Goal: Check status: Check status

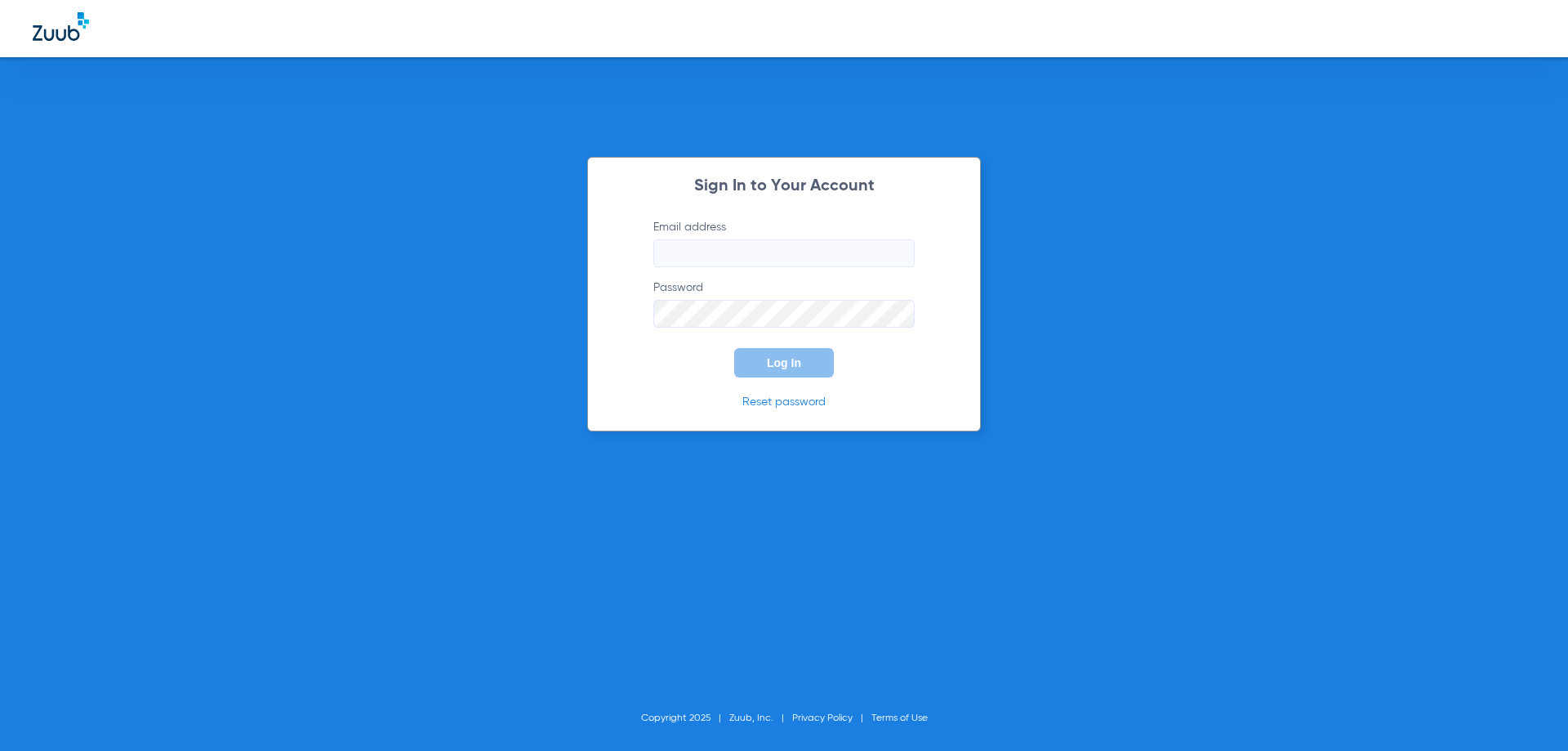
click at [869, 157] on div "Sign In to Your Account Email address Password Log In Reset password" at bounding box center [784, 294] width 394 height 274
click at [765, 264] on input "Email address" at bounding box center [784, 253] width 261 height 28
type input "[EMAIL_ADDRESS][DOMAIN_NAME]"
click at [734, 348] on button "Log In" at bounding box center [783, 363] width 99 height 29
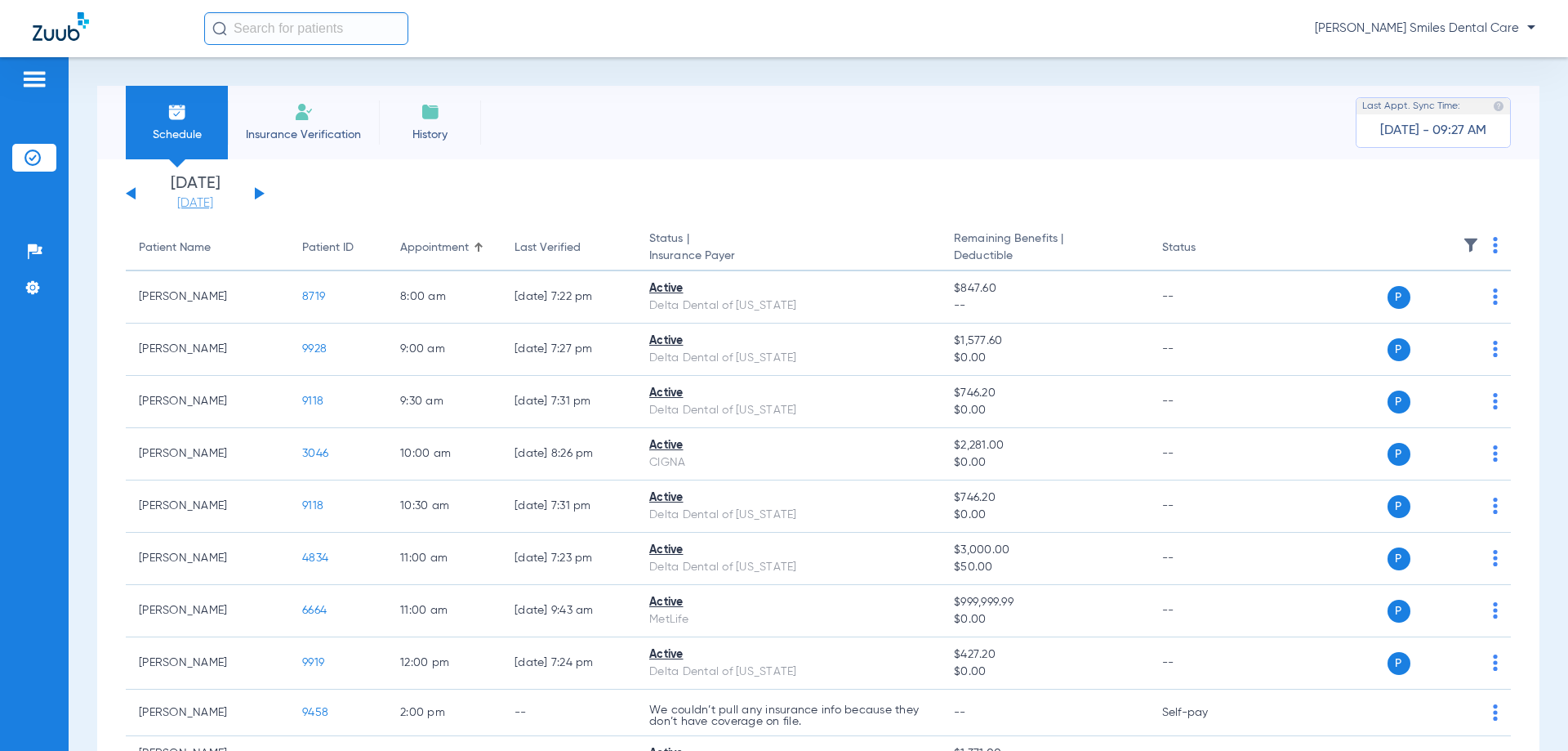
click at [211, 200] on link "[DATE]" at bounding box center [196, 203] width 98 height 17
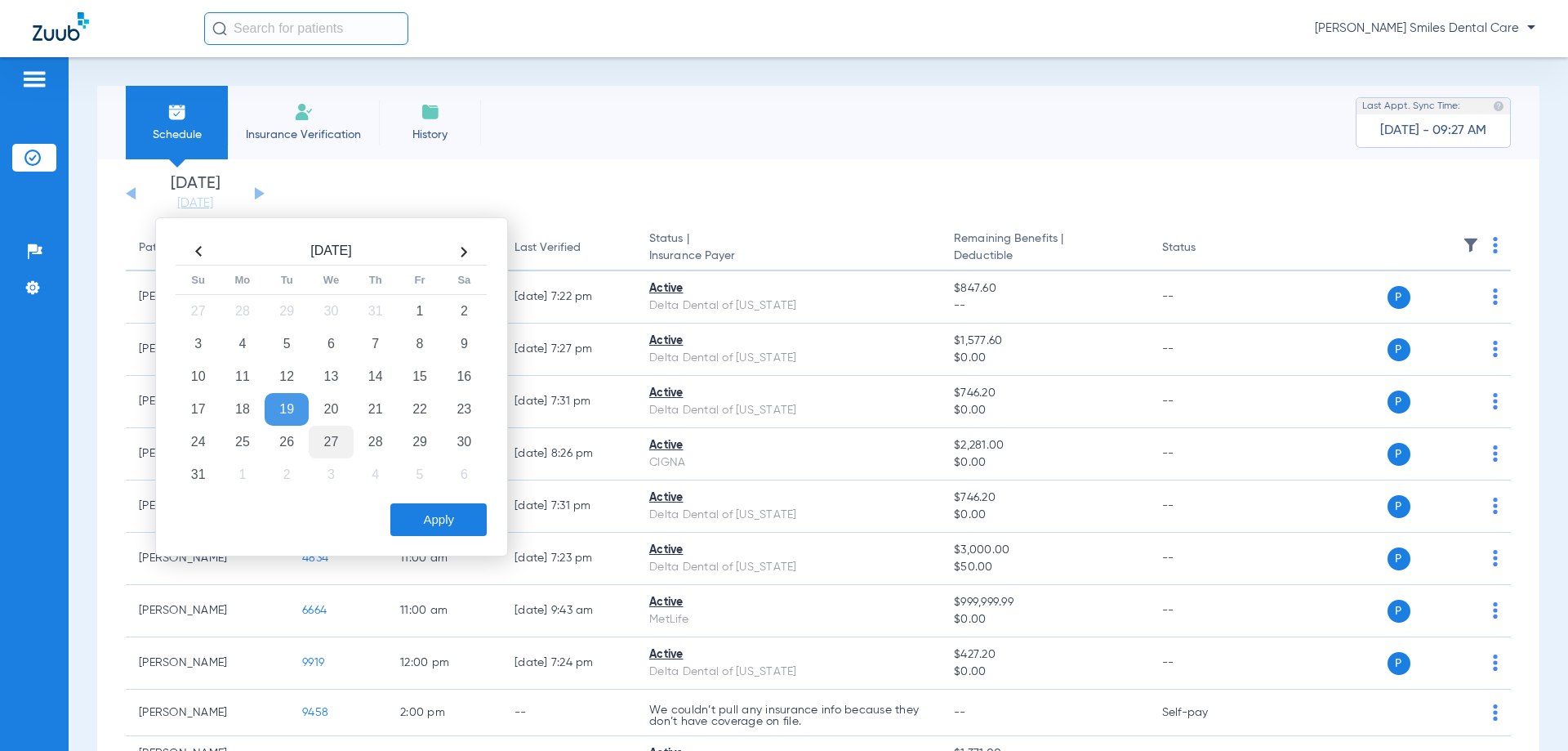
click at [326, 440] on td "27" at bounding box center [330, 441] width 44 height 32
click at [423, 516] on button "Apply" at bounding box center [438, 519] width 96 height 32
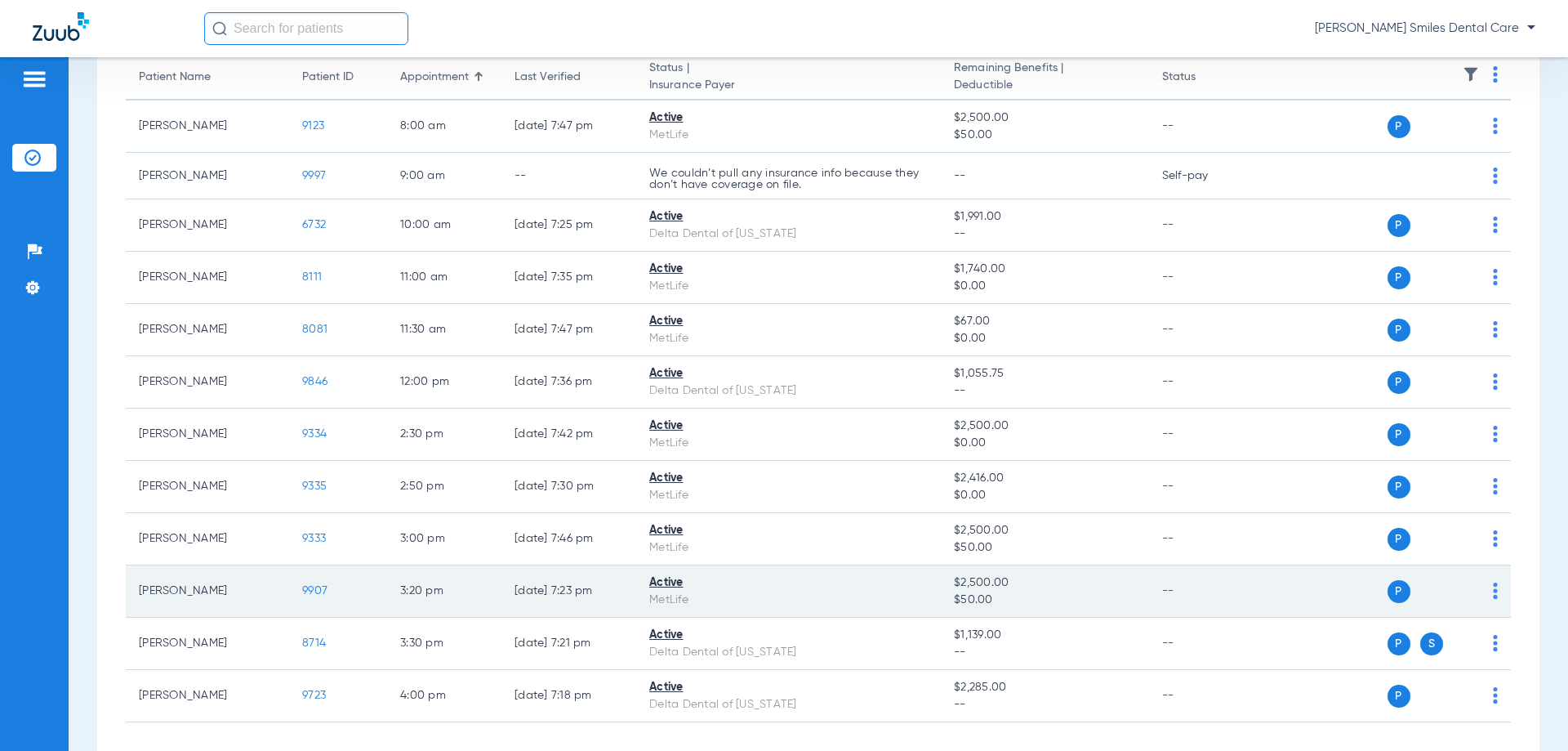
scroll to position [245, 0]
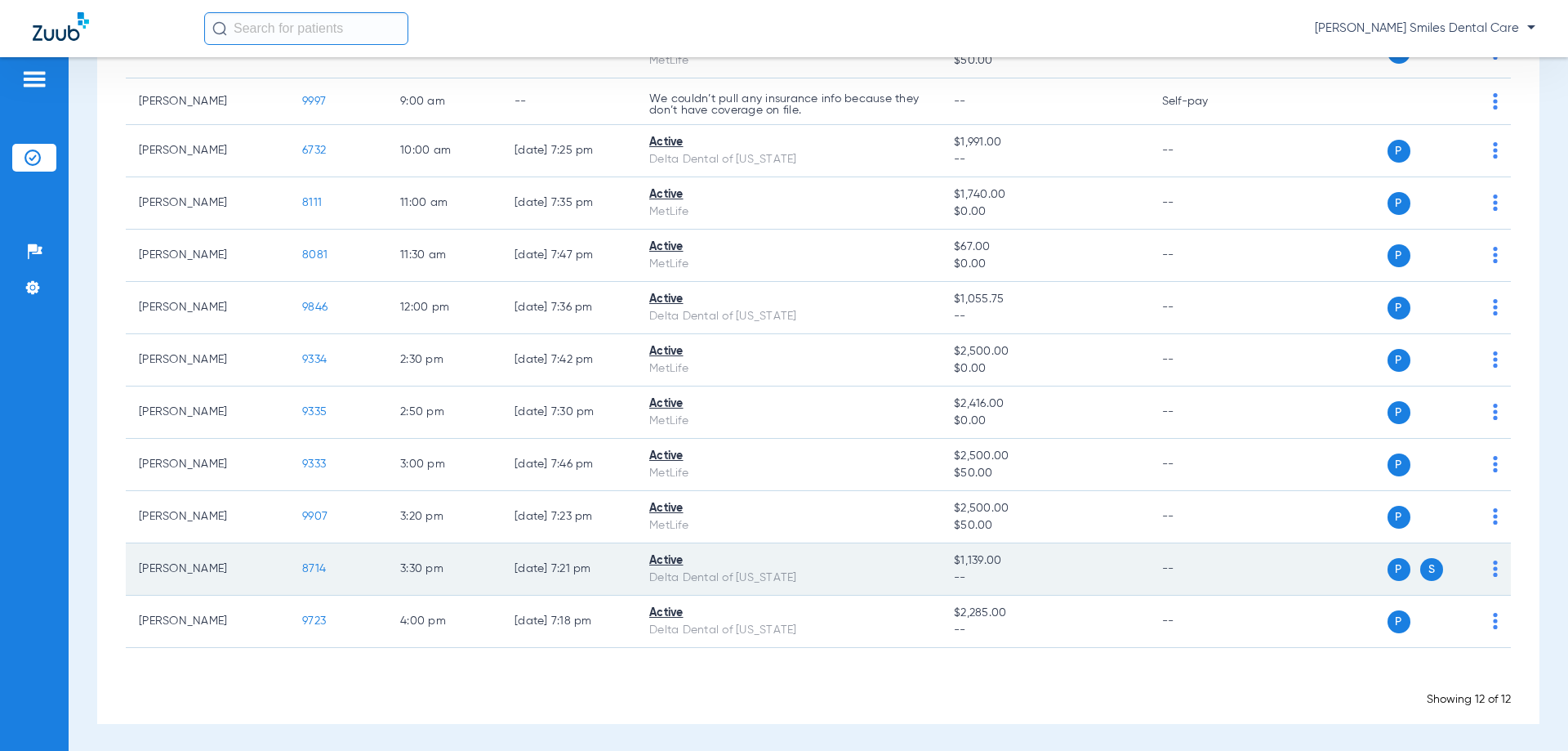
click at [320, 568] on span "8714" at bounding box center [313, 569] width 24 height 12
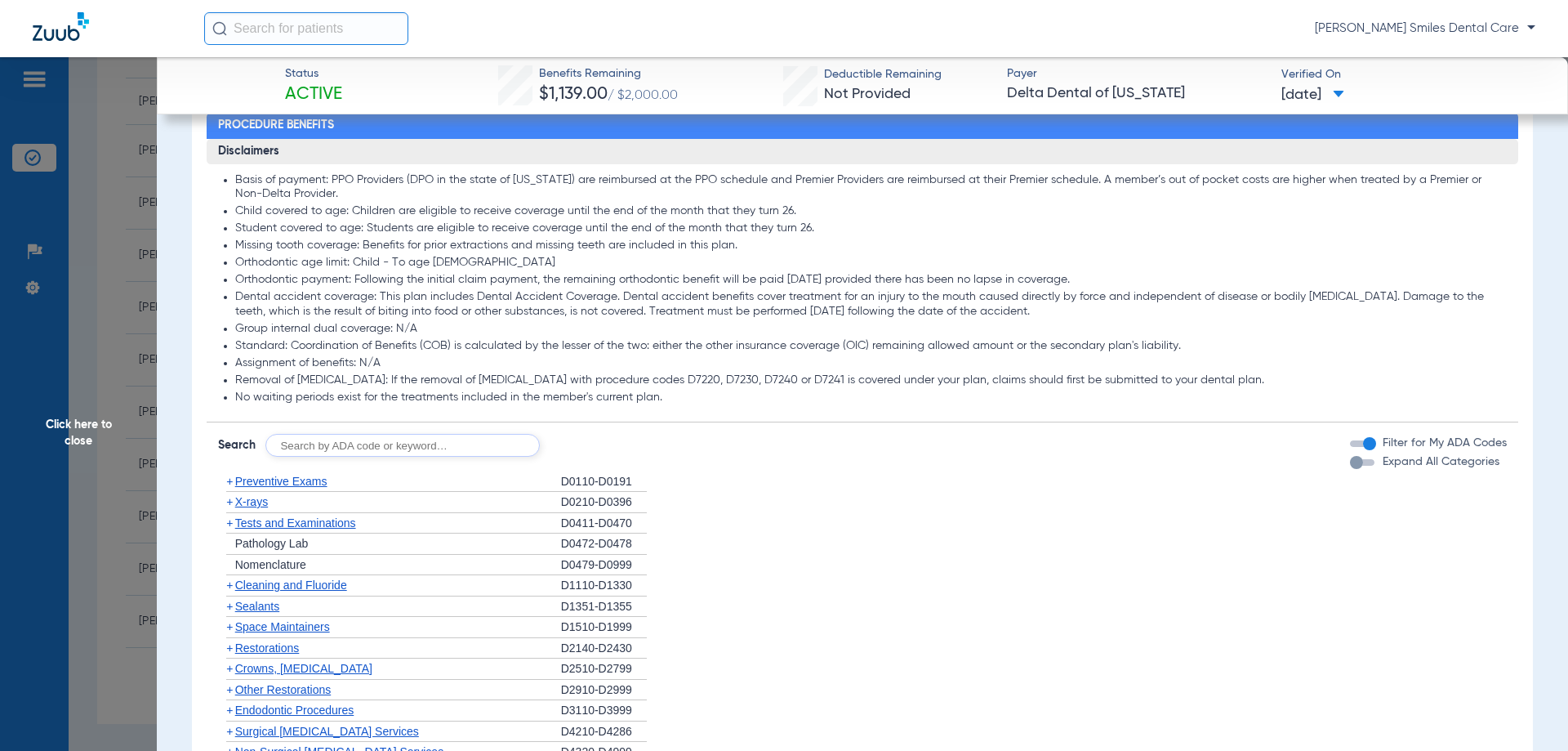
scroll to position [980, 0]
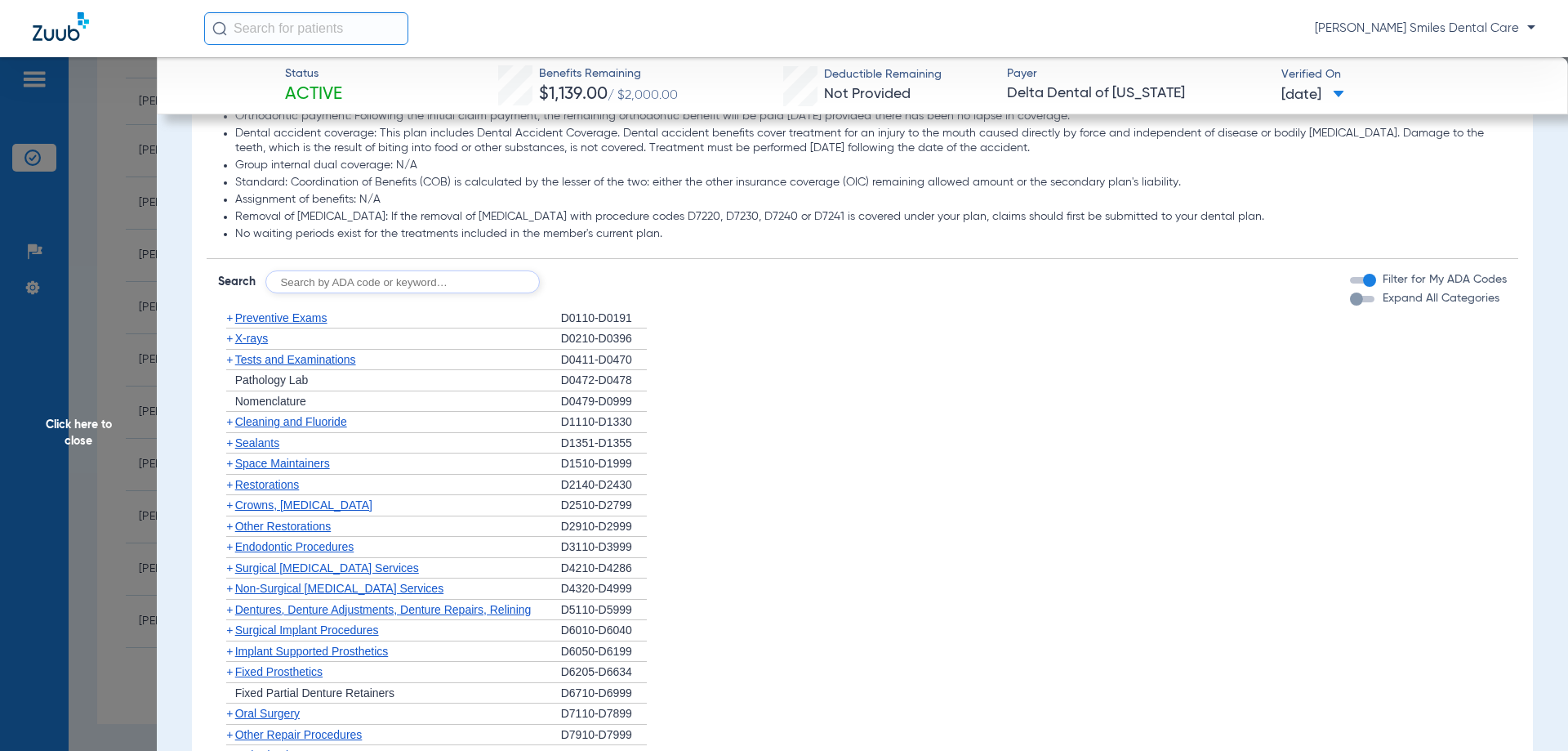
click at [282, 422] on span "Cleaning and Fluoride" at bounding box center [291, 421] width 112 height 13
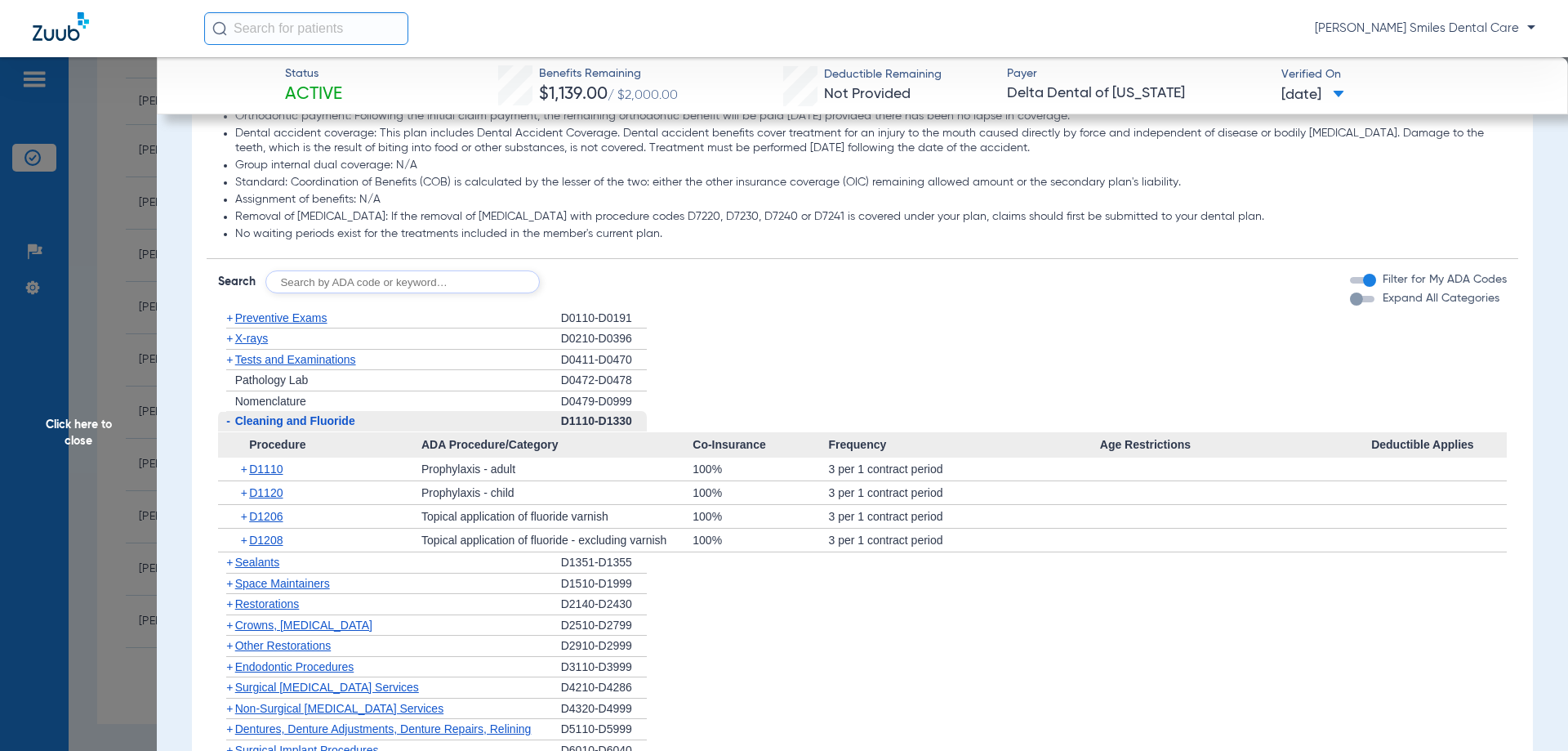
click at [104, 426] on span "Click here to close" at bounding box center [79, 433] width 157 height 751
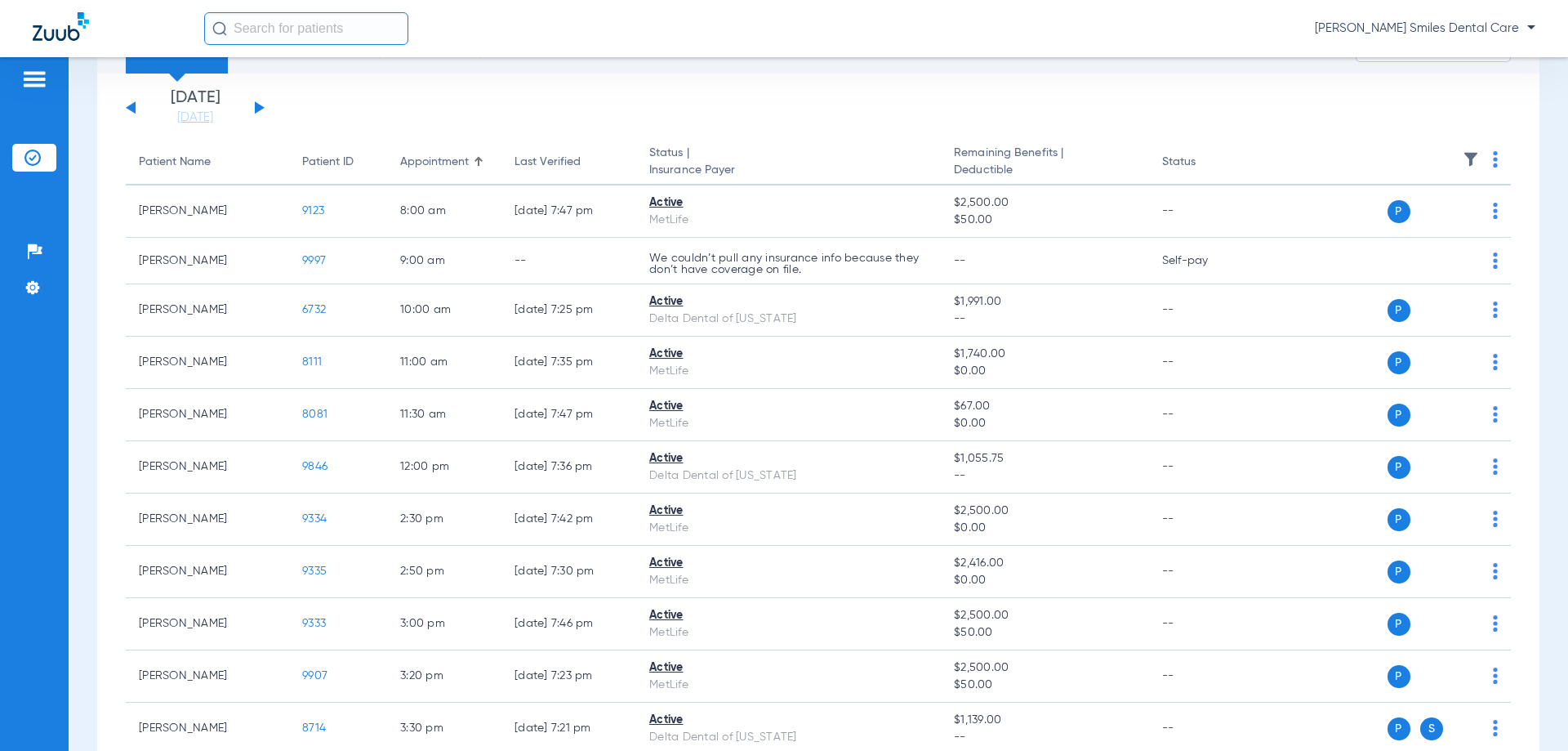
scroll to position [82, 0]
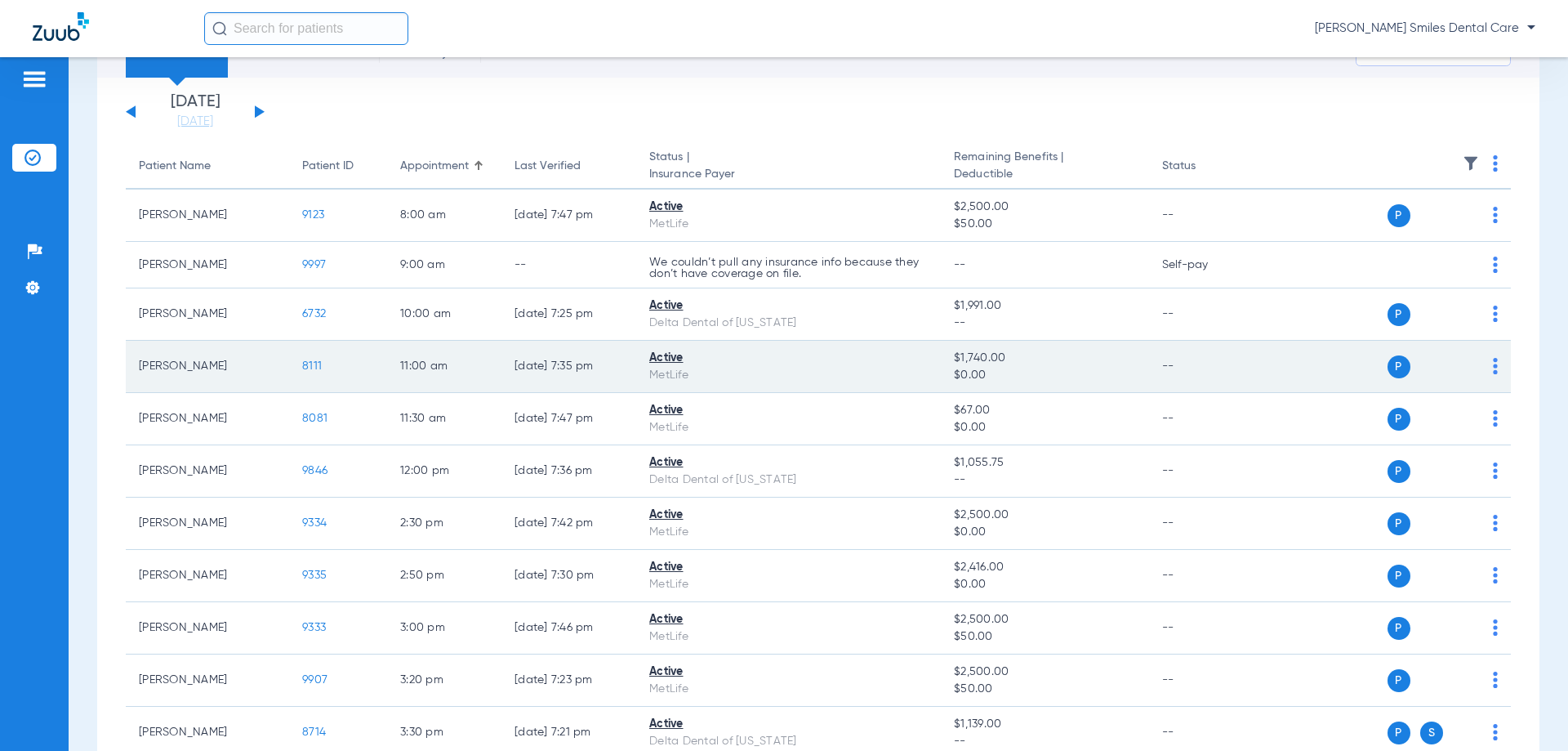
click at [309, 367] on span "8111" at bounding box center [311, 366] width 20 height 12
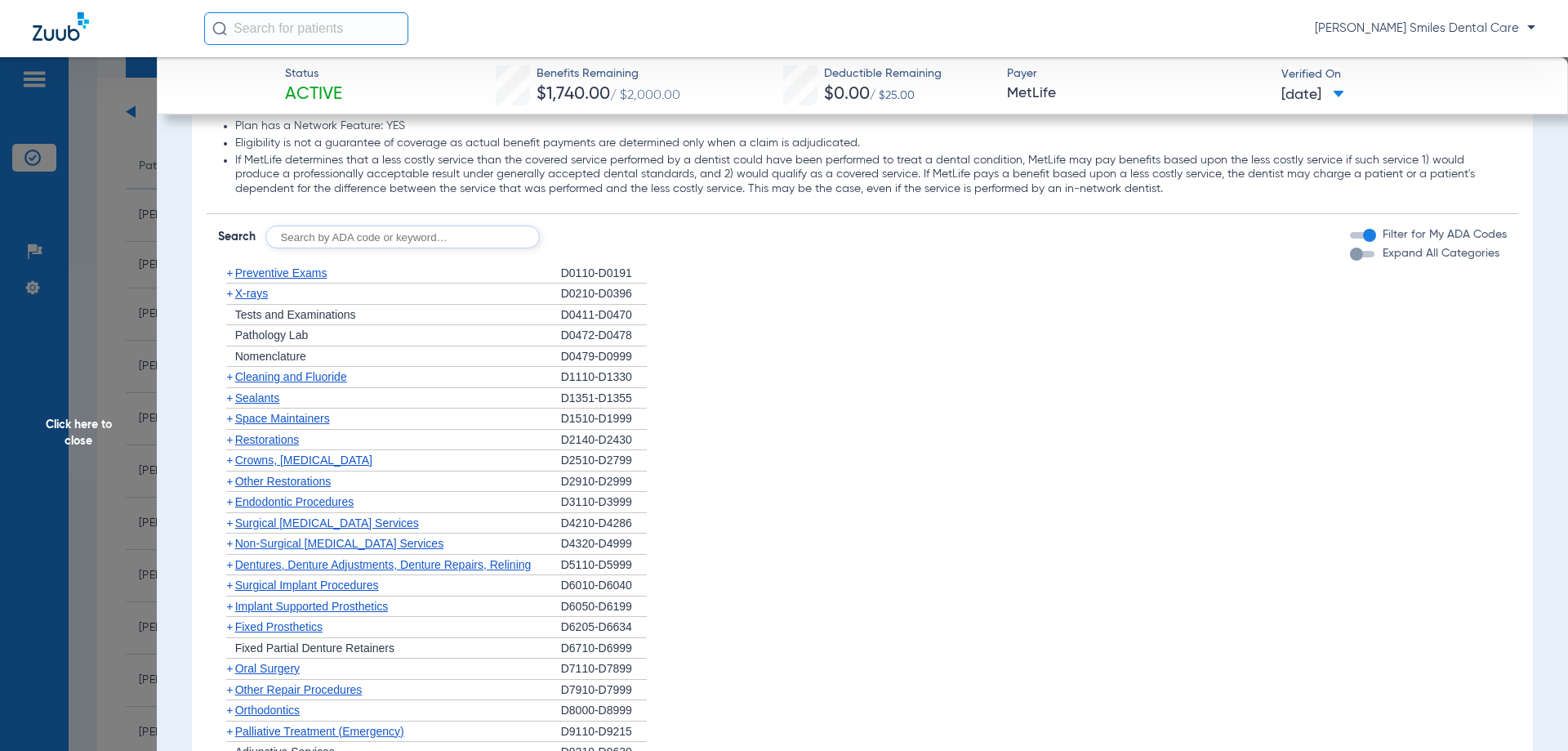
scroll to position [1634, 0]
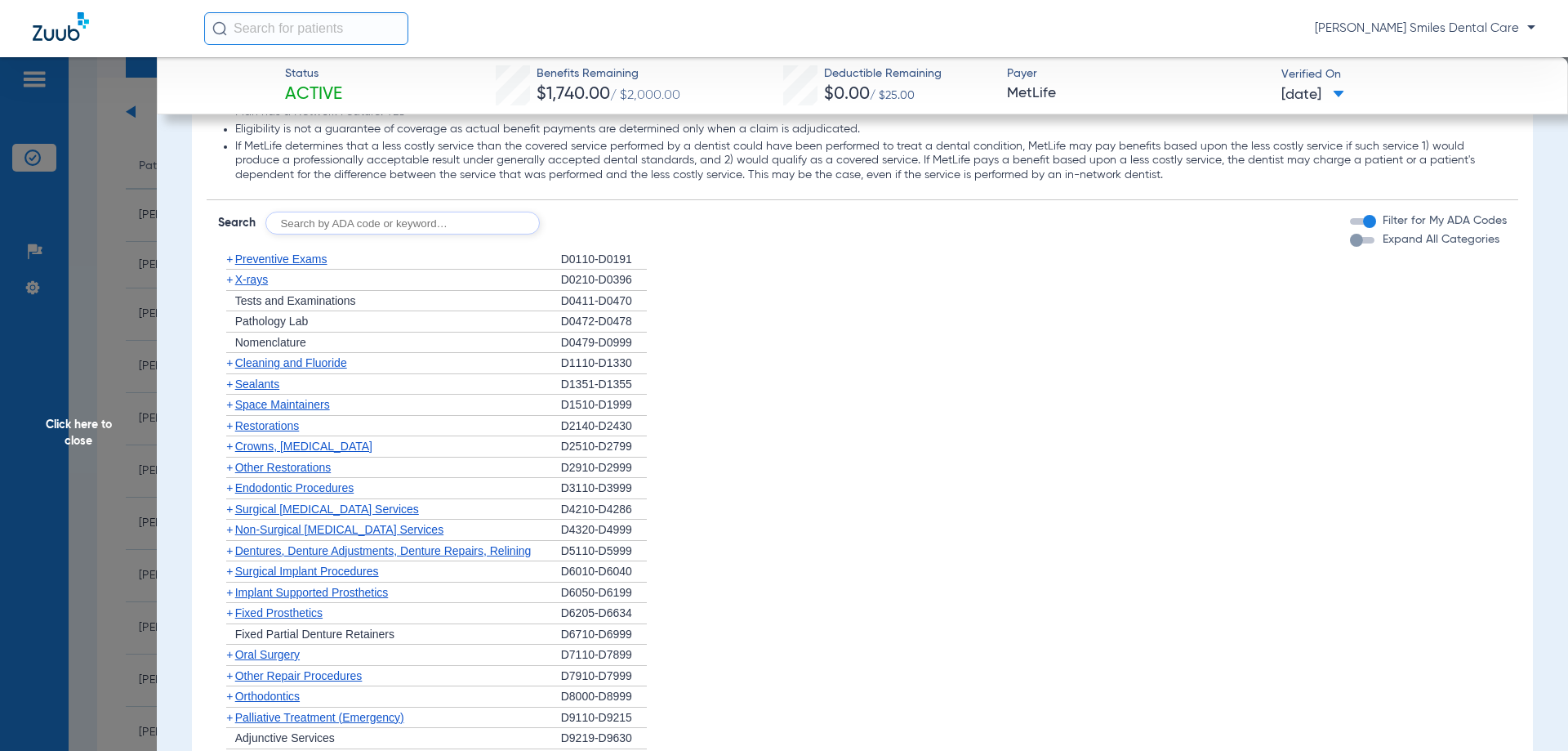
click at [288, 360] on span "Cleaning and Fluoride" at bounding box center [291, 362] width 112 height 13
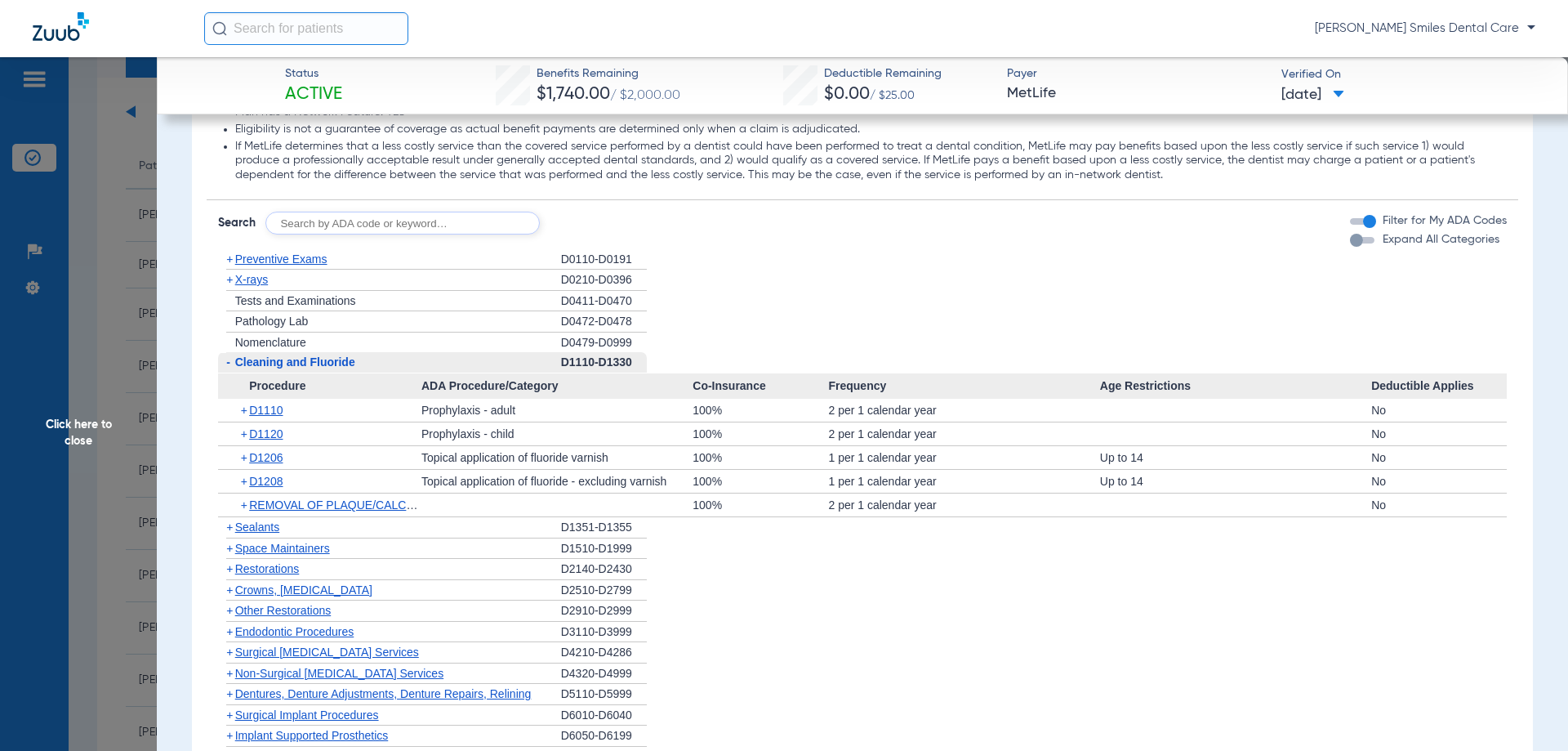
click at [243, 278] on span "X-rays" at bounding box center [251, 279] width 32 height 13
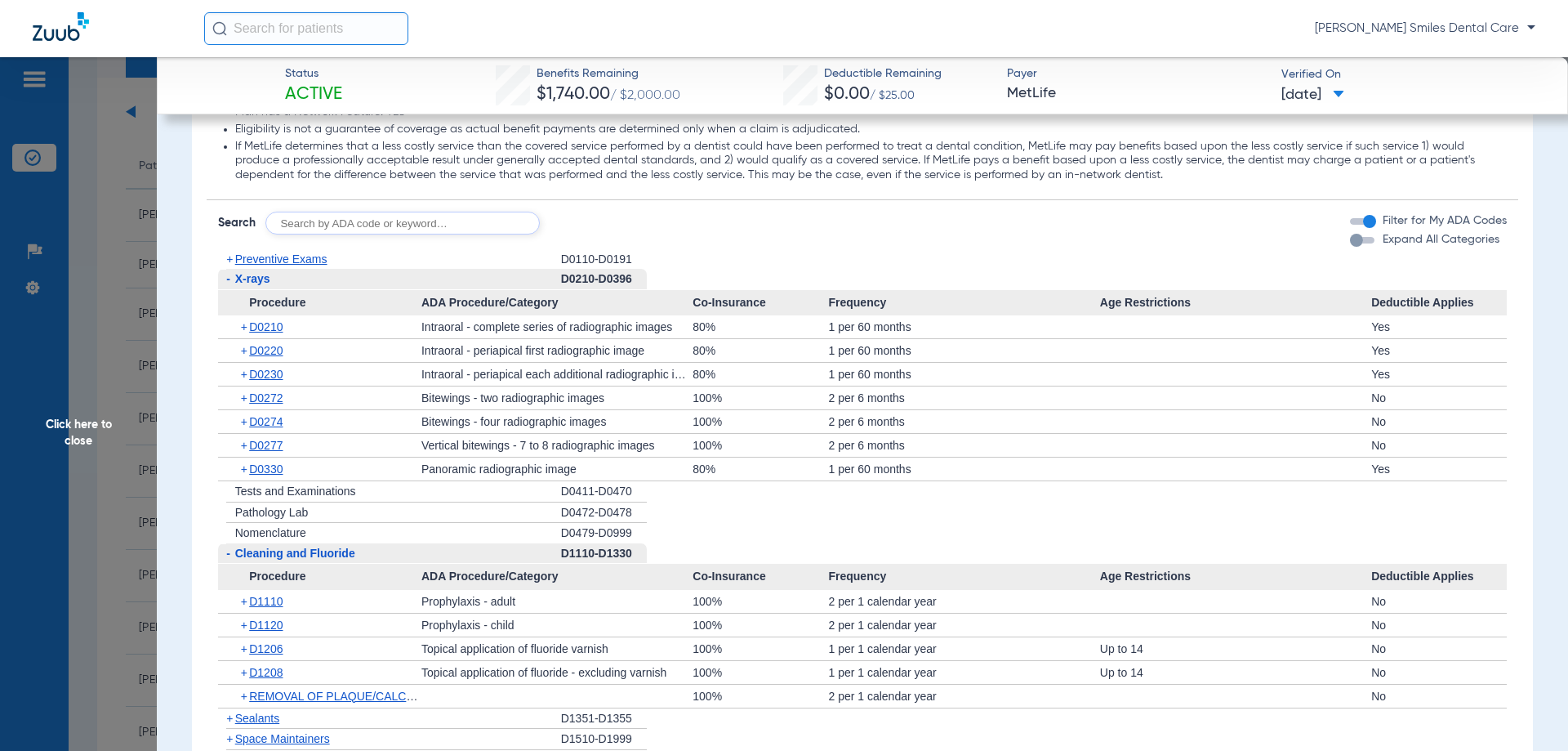
click at [259, 259] on span "Preventive Exams" at bounding box center [281, 259] width 92 height 13
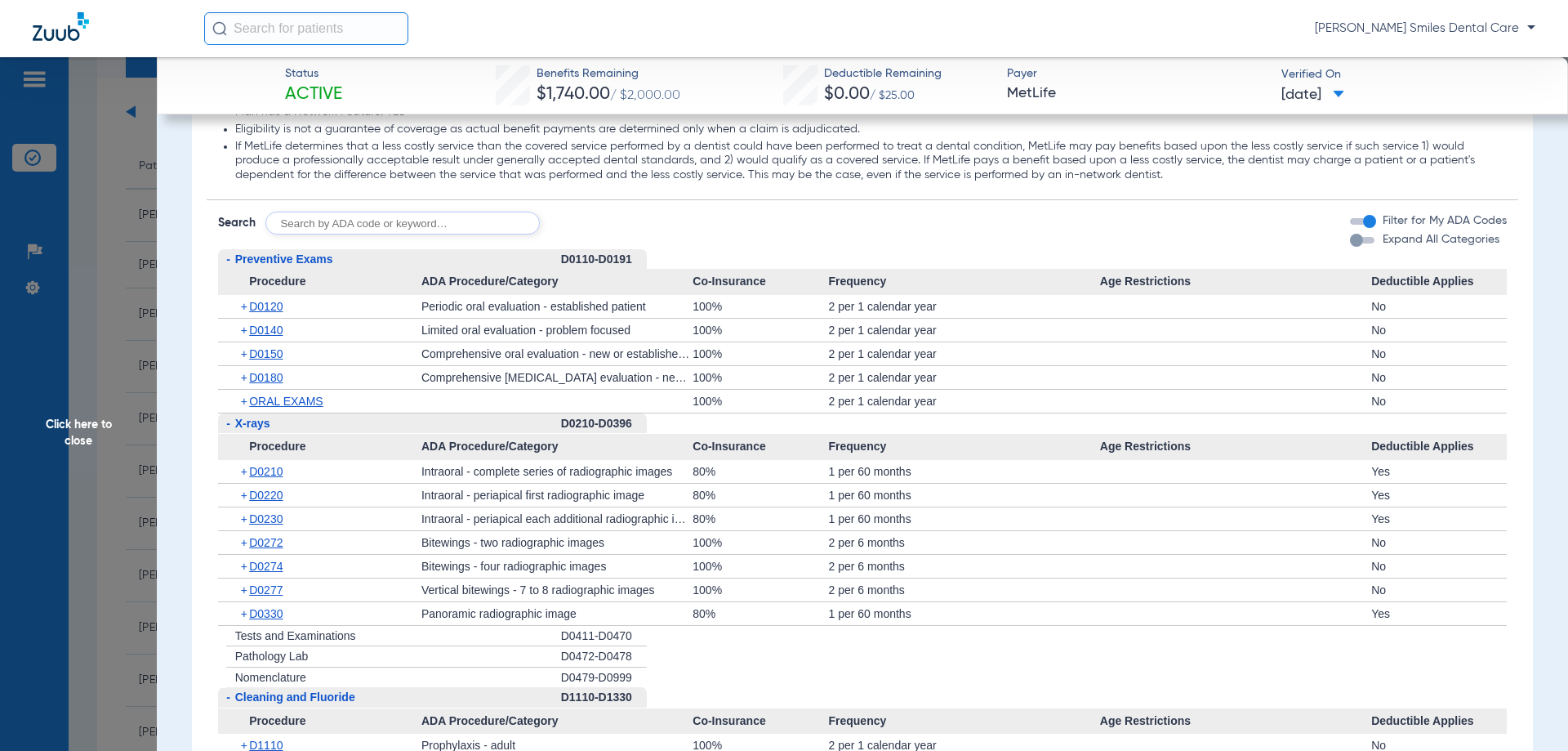
click at [74, 426] on span "Click here to close" at bounding box center [79, 433] width 157 height 751
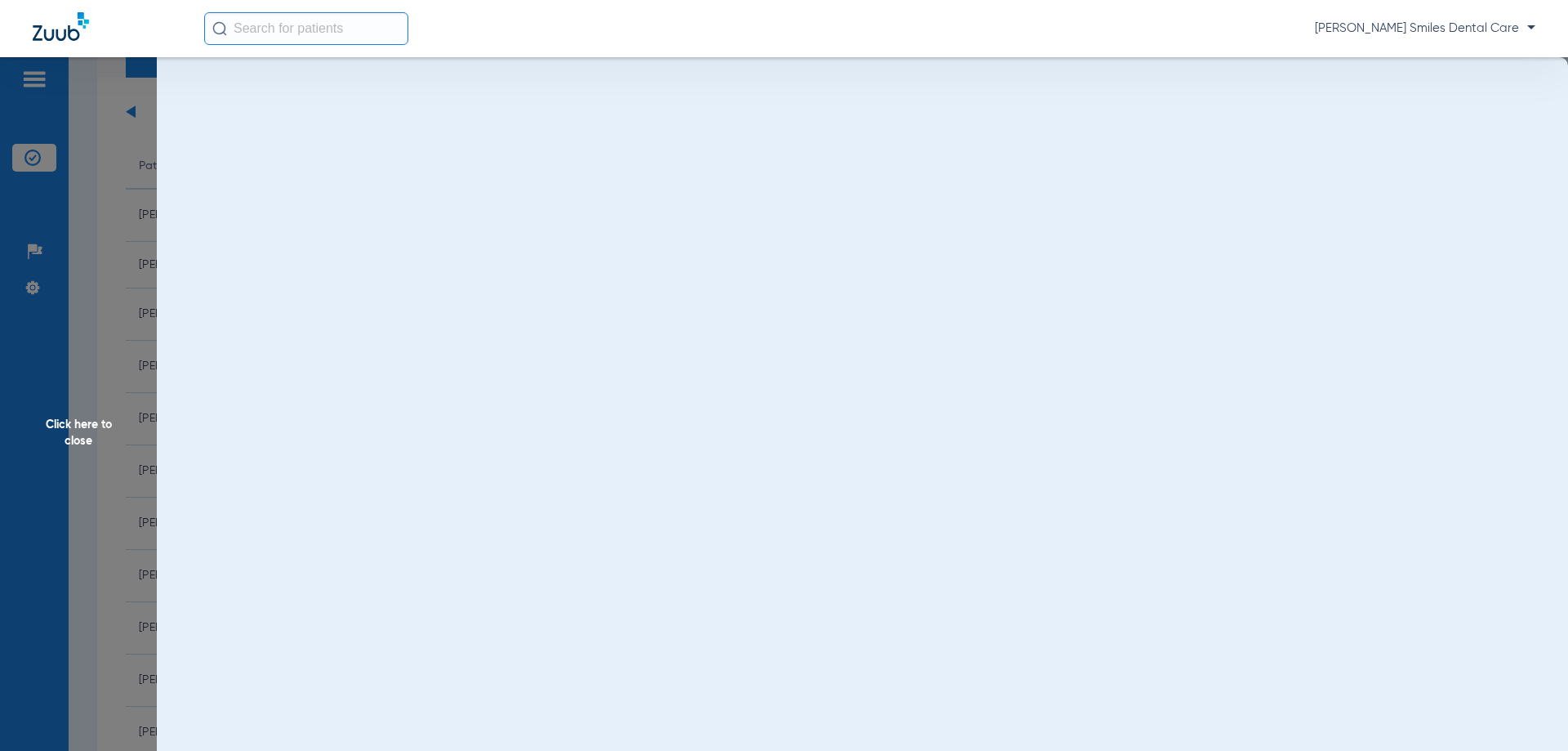
scroll to position [0, 0]
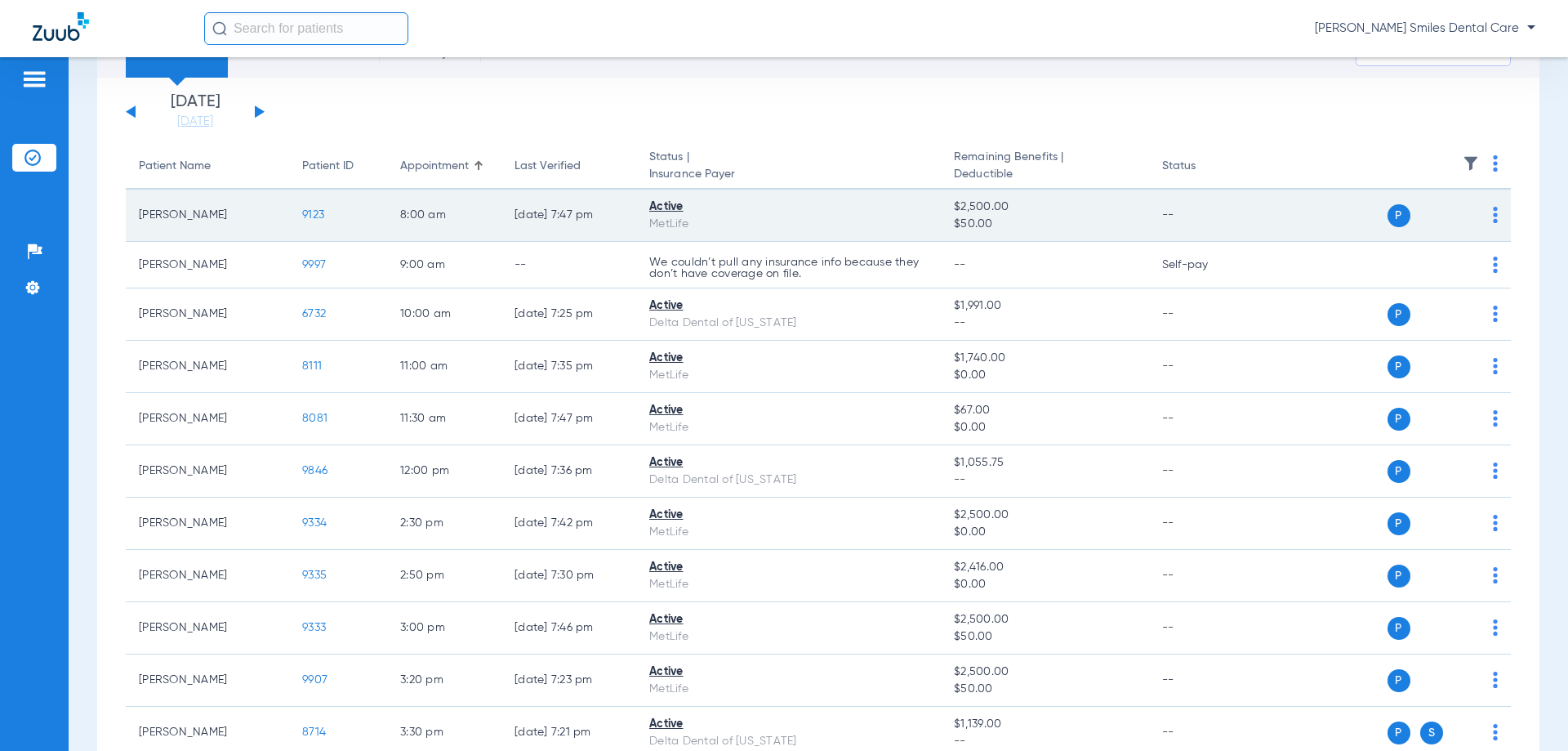
click at [317, 216] on span "9123" at bounding box center [312, 215] width 22 height 12
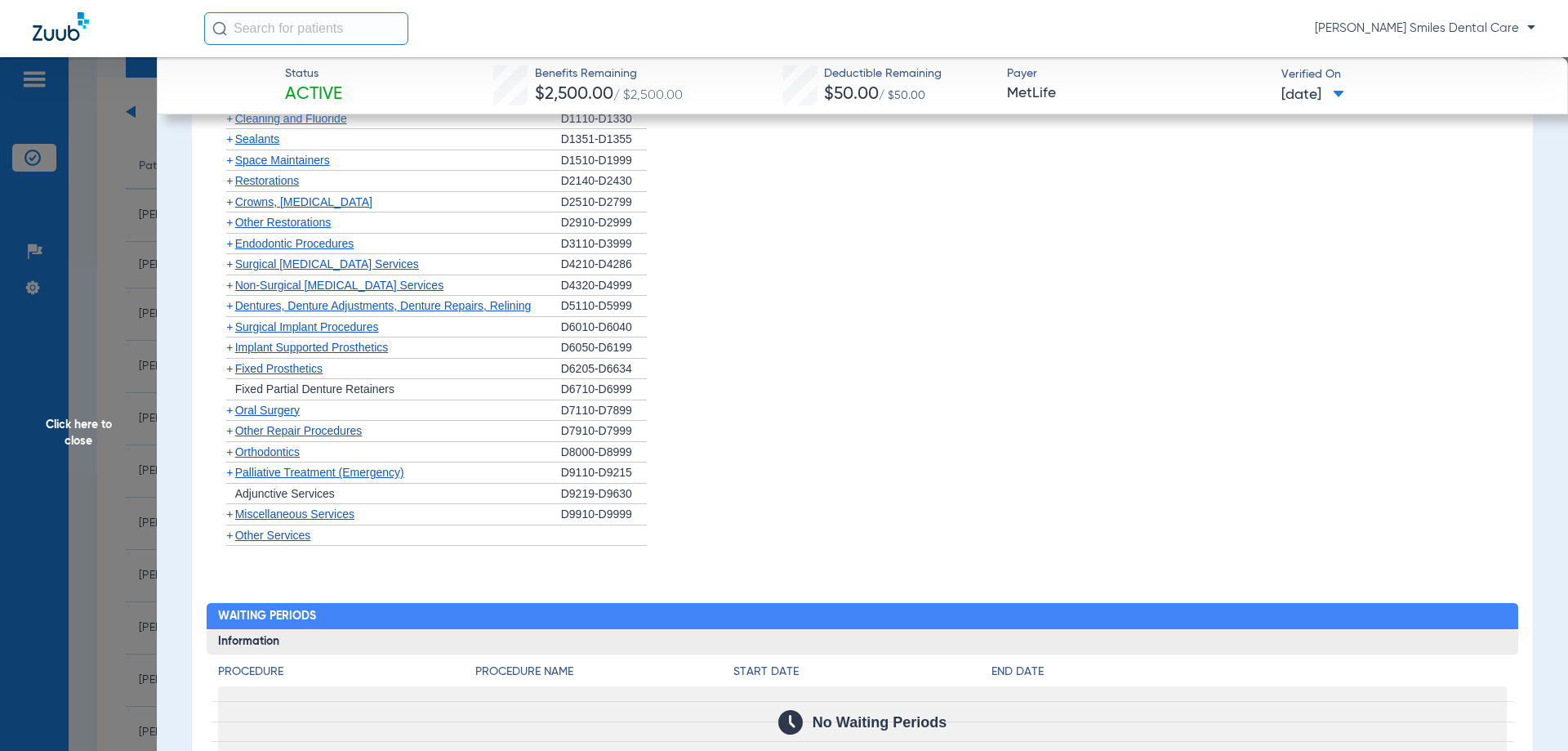
scroll to position [1797, 0]
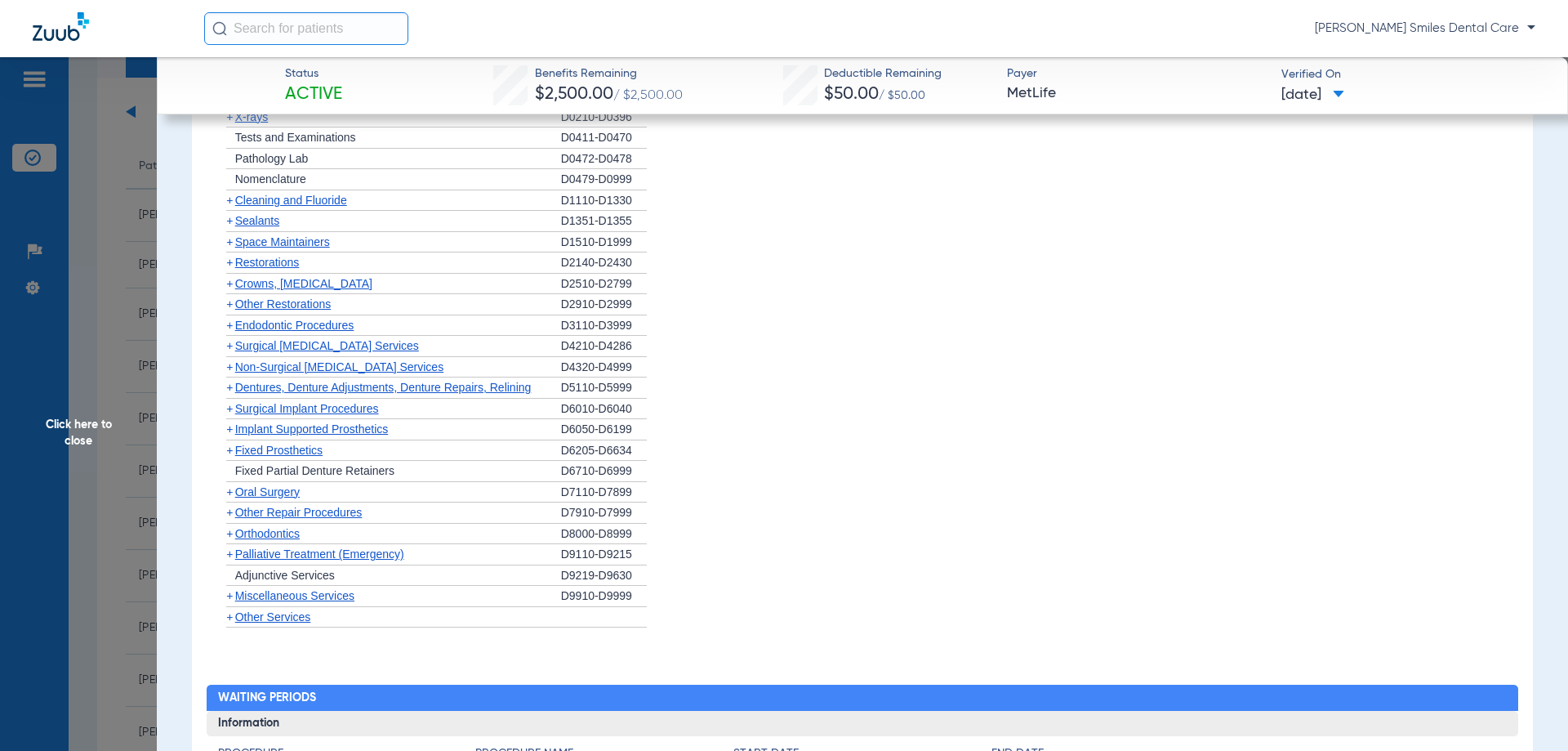
click at [322, 202] on span "Cleaning and Fluoride" at bounding box center [291, 200] width 112 height 13
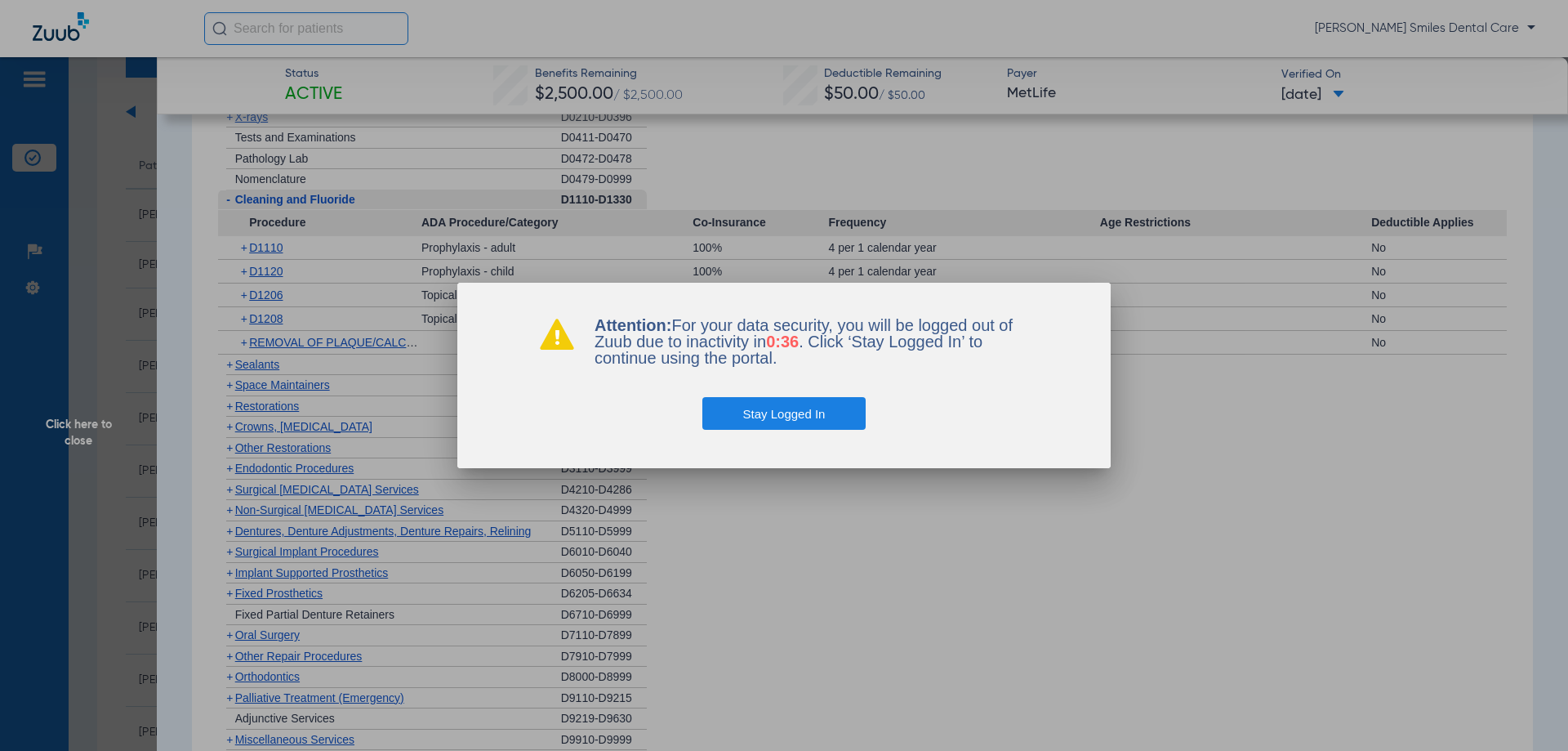
click at [823, 414] on button "Stay Logged In" at bounding box center [784, 413] width 164 height 32
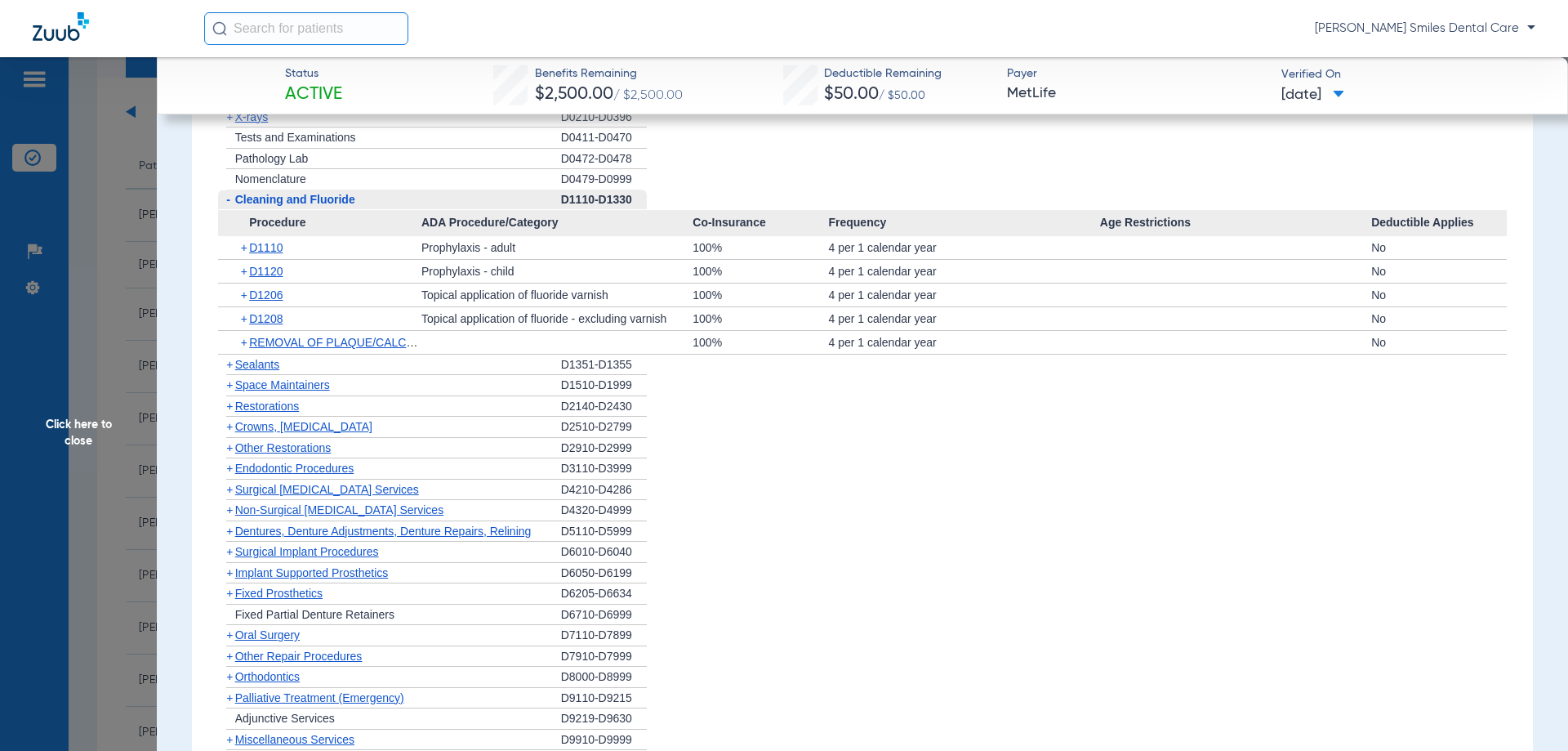
click at [672, 120] on li "+ X-rays D0210-D0396" at bounding box center [863, 118] width 1289 height 22
click at [89, 433] on span "Click here to close" at bounding box center [79, 433] width 157 height 751
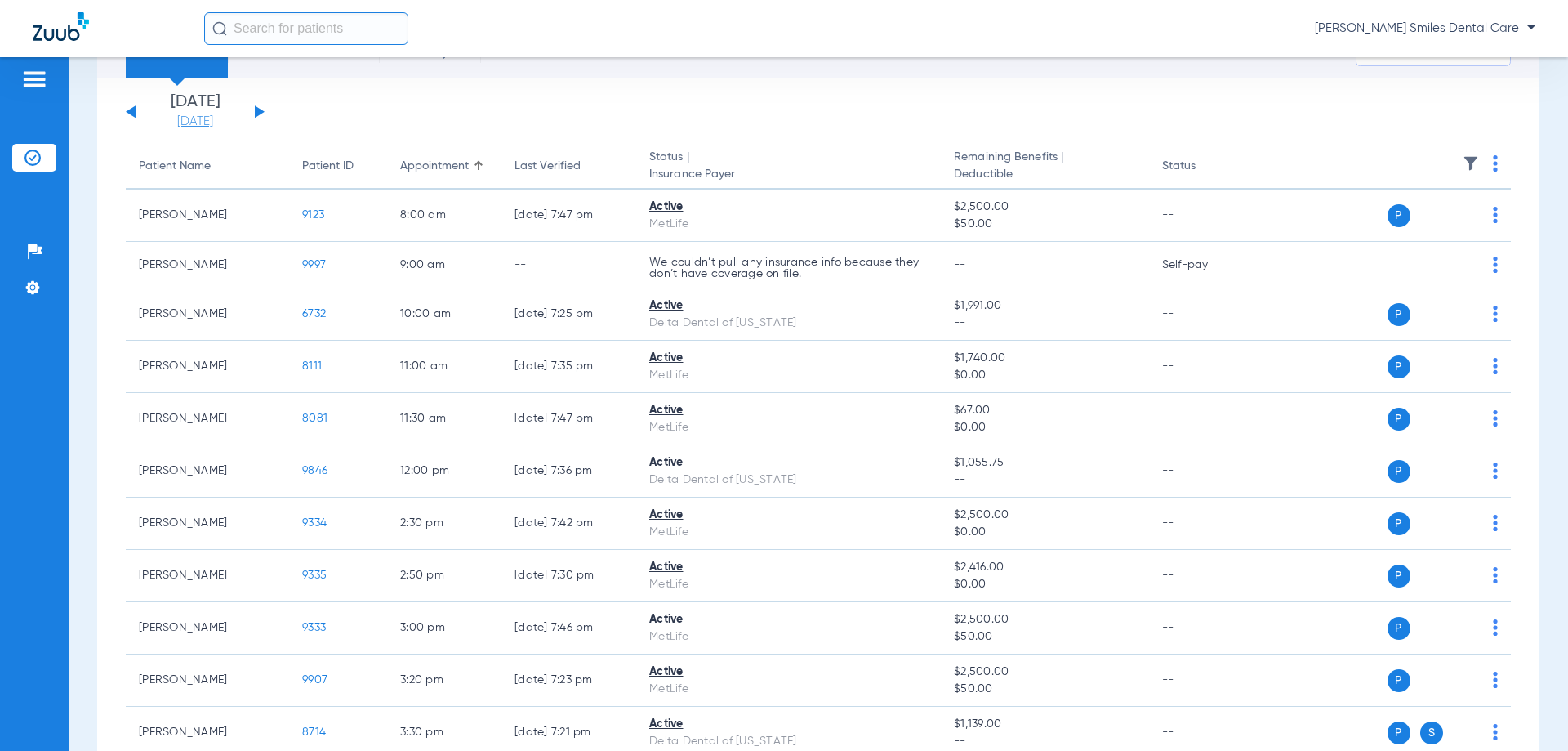
click at [228, 118] on link "[DATE]" at bounding box center [196, 122] width 98 height 17
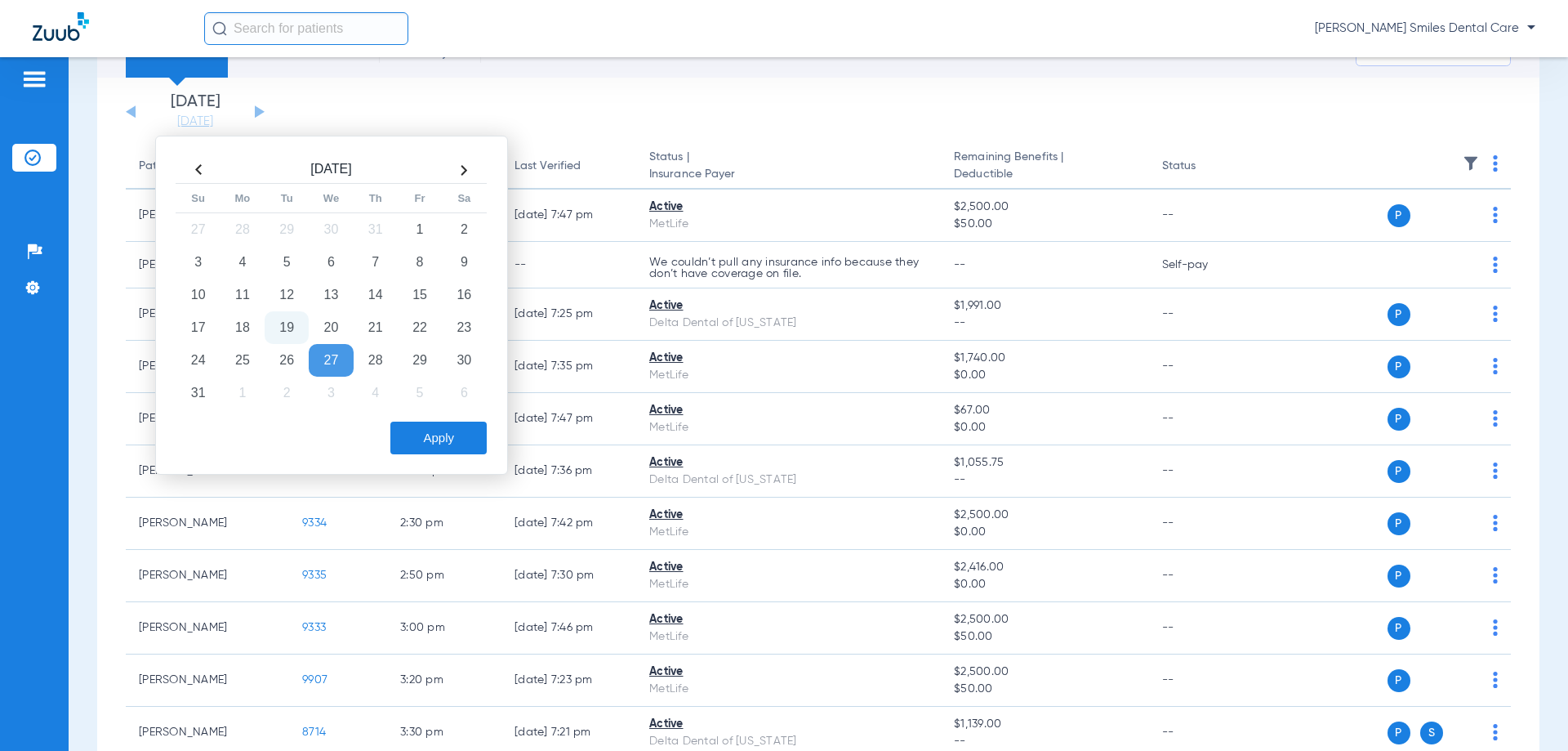
drag, startPoint x: 288, startPoint y: 331, endPoint x: 351, endPoint y: 379, distance: 79.2
click at [288, 331] on td "19" at bounding box center [286, 327] width 44 height 32
click at [432, 441] on button "Apply" at bounding box center [438, 437] width 96 height 32
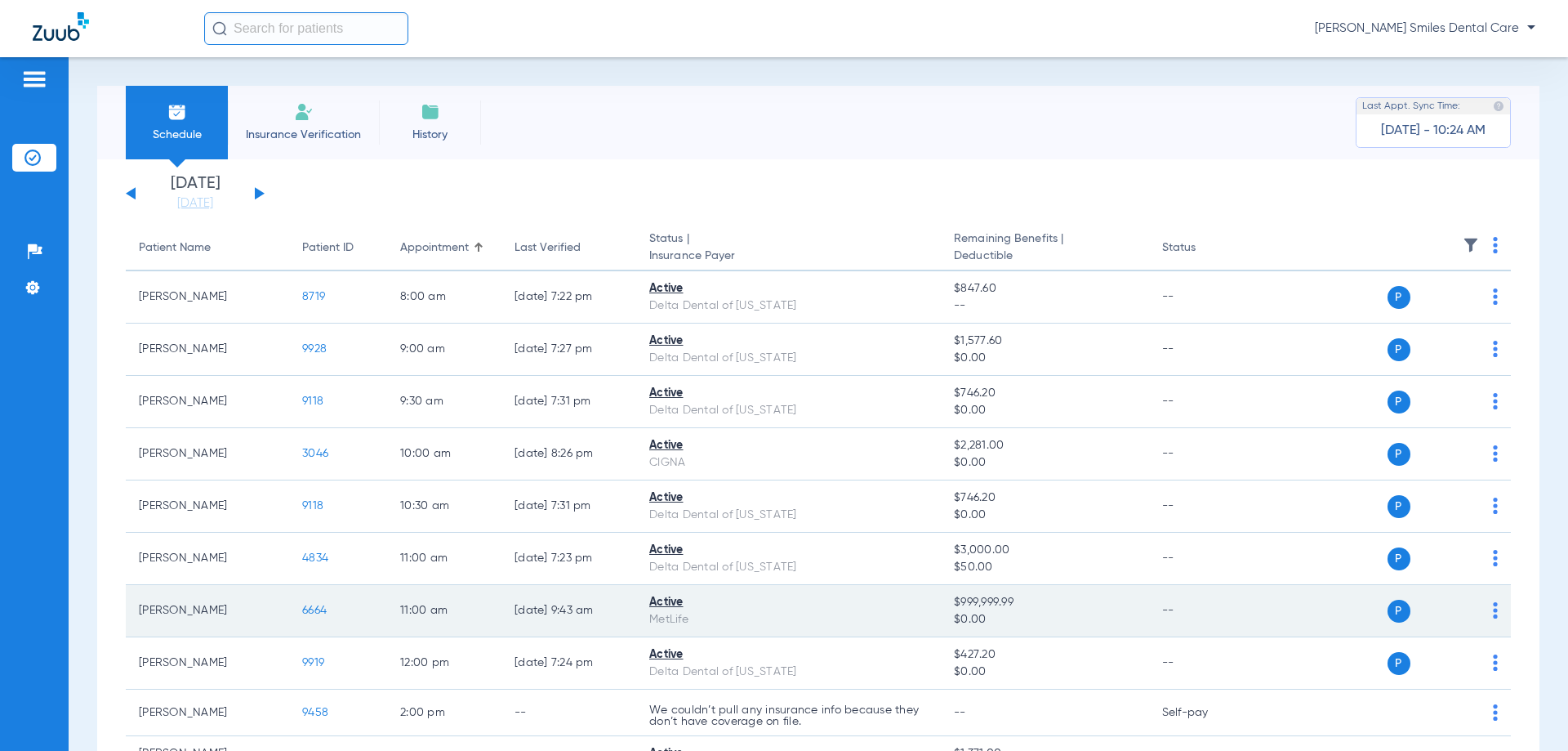
click at [316, 612] on span "6664" at bounding box center [313, 610] width 25 height 12
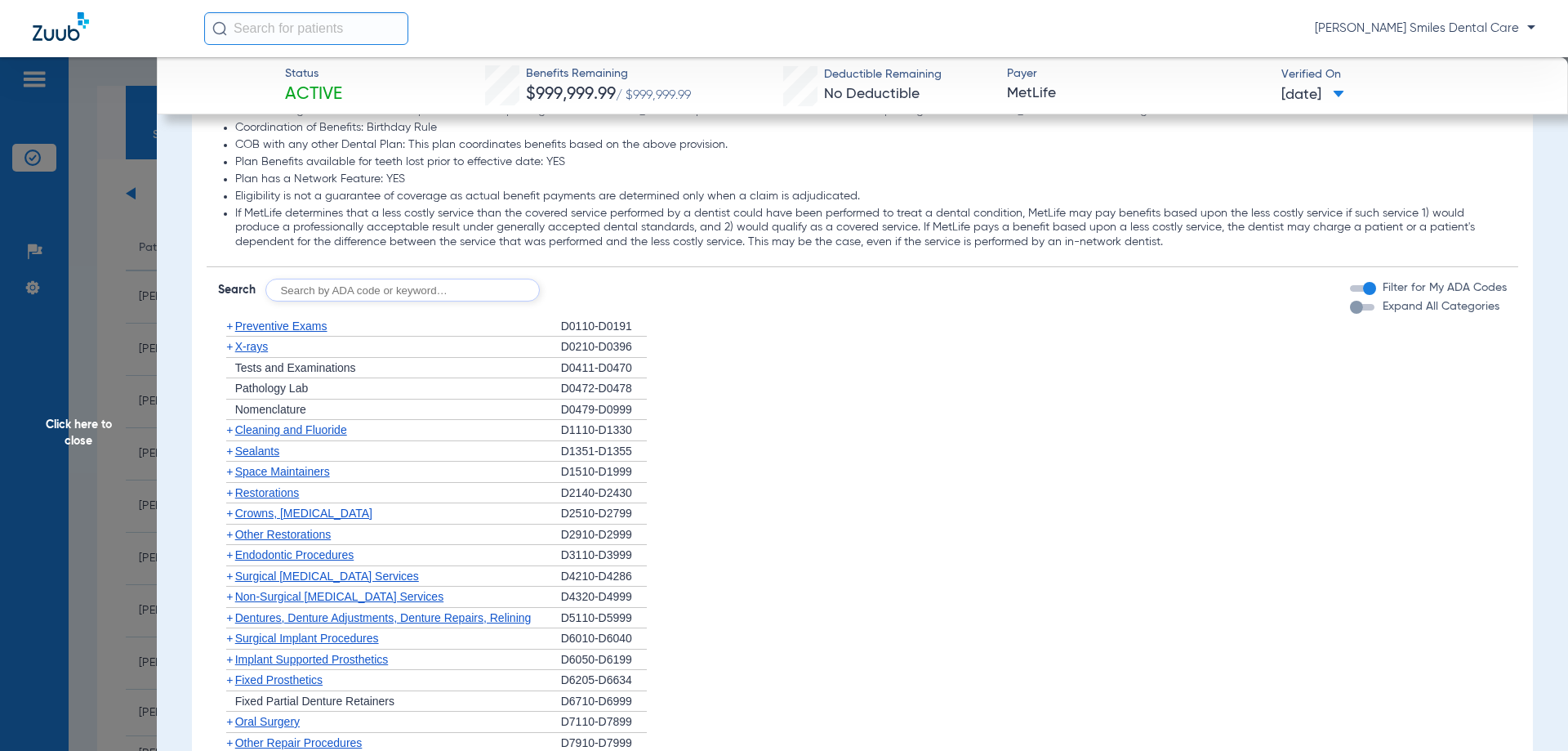
scroll to position [1549, 0]
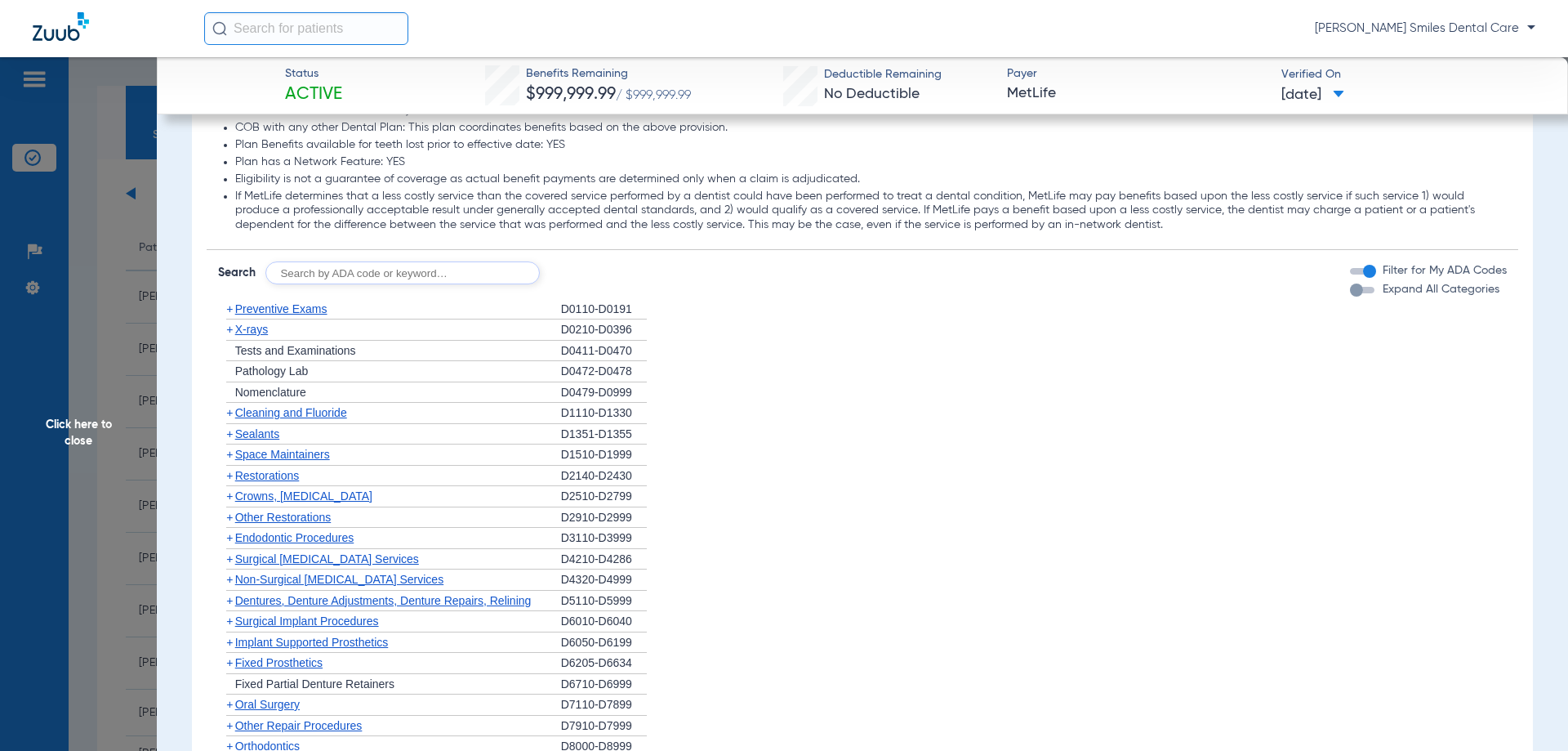
click at [274, 557] on span "Surgical [MEDICAL_DATA] Services" at bounding box center [326, 558] width 184 height 13
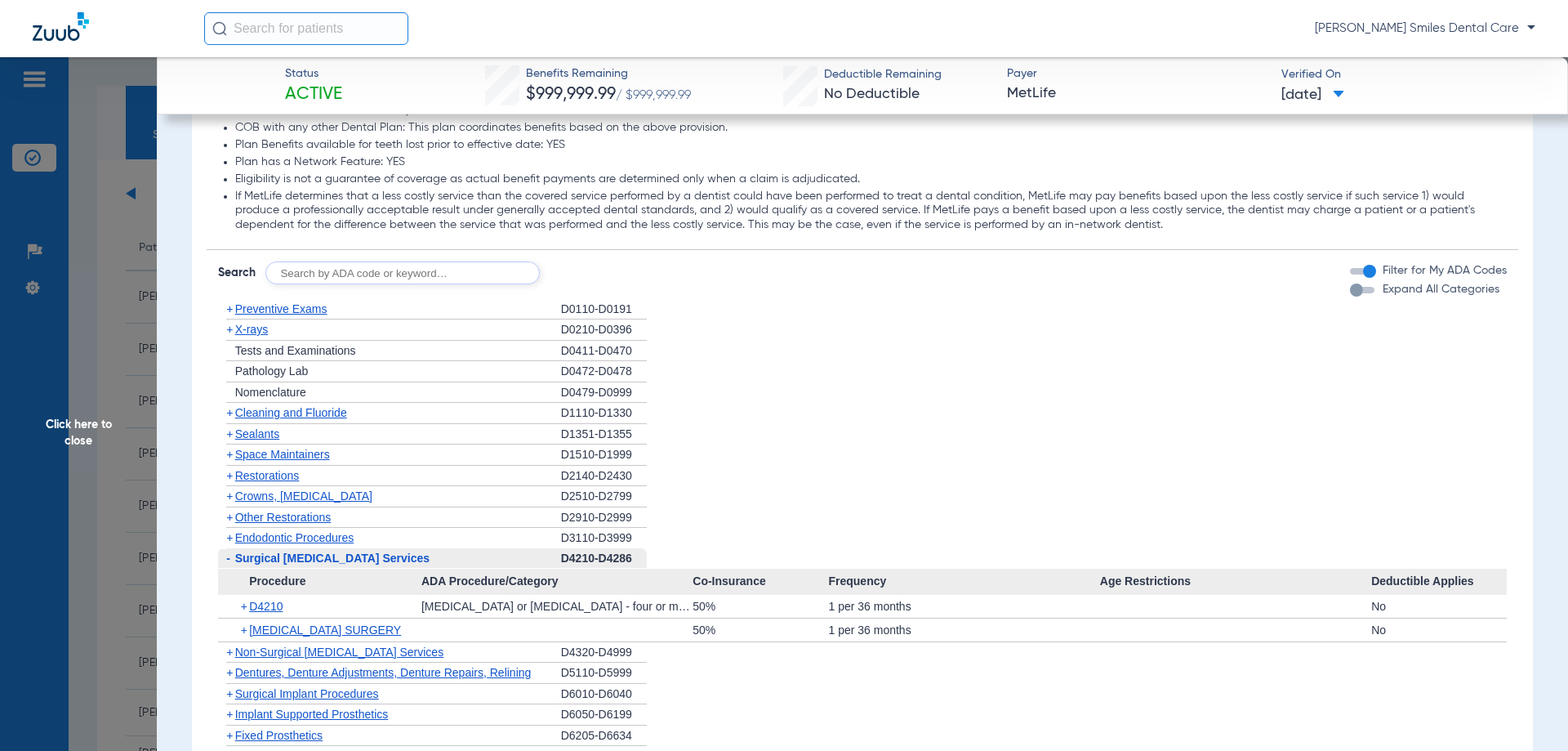
drag, startPoint x: 77, startPoint y: 428, endPoint x: 84, endPoint y: 430, distance: 7.3
click at [77, 428] on span "Click here to close" at bounding box center [79, 433] width 157 height 751
